Goal: Navigation & Orientation: Go to known website

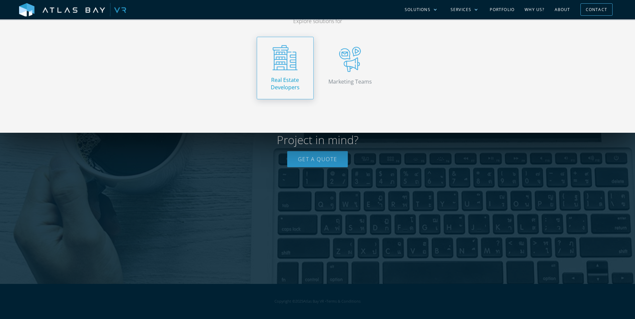
scroll to position [1510, 0]
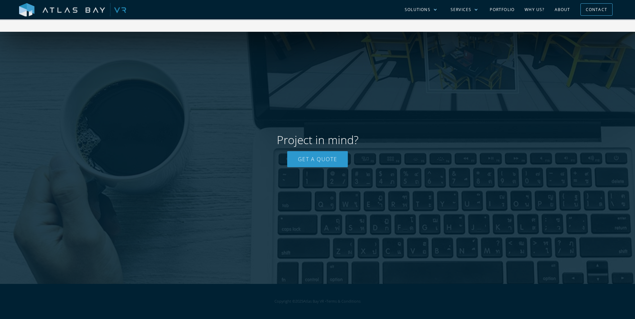
click at [53, 10] on img at bounding box center [72, 10] width 107 height 14
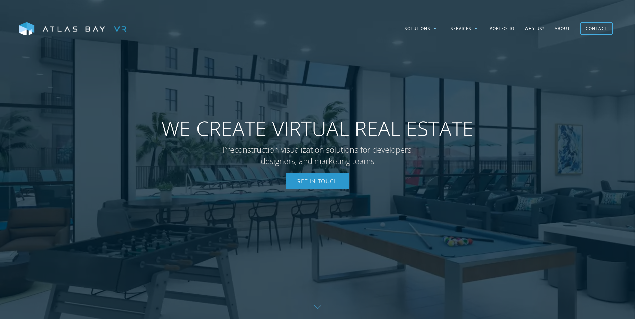
click at [403, 146] on p "Preconstruction visualization solutions for developers, designers, and marketin…" at bounding box center [318, 155] width 218 height 22
